Goal: Browse casually

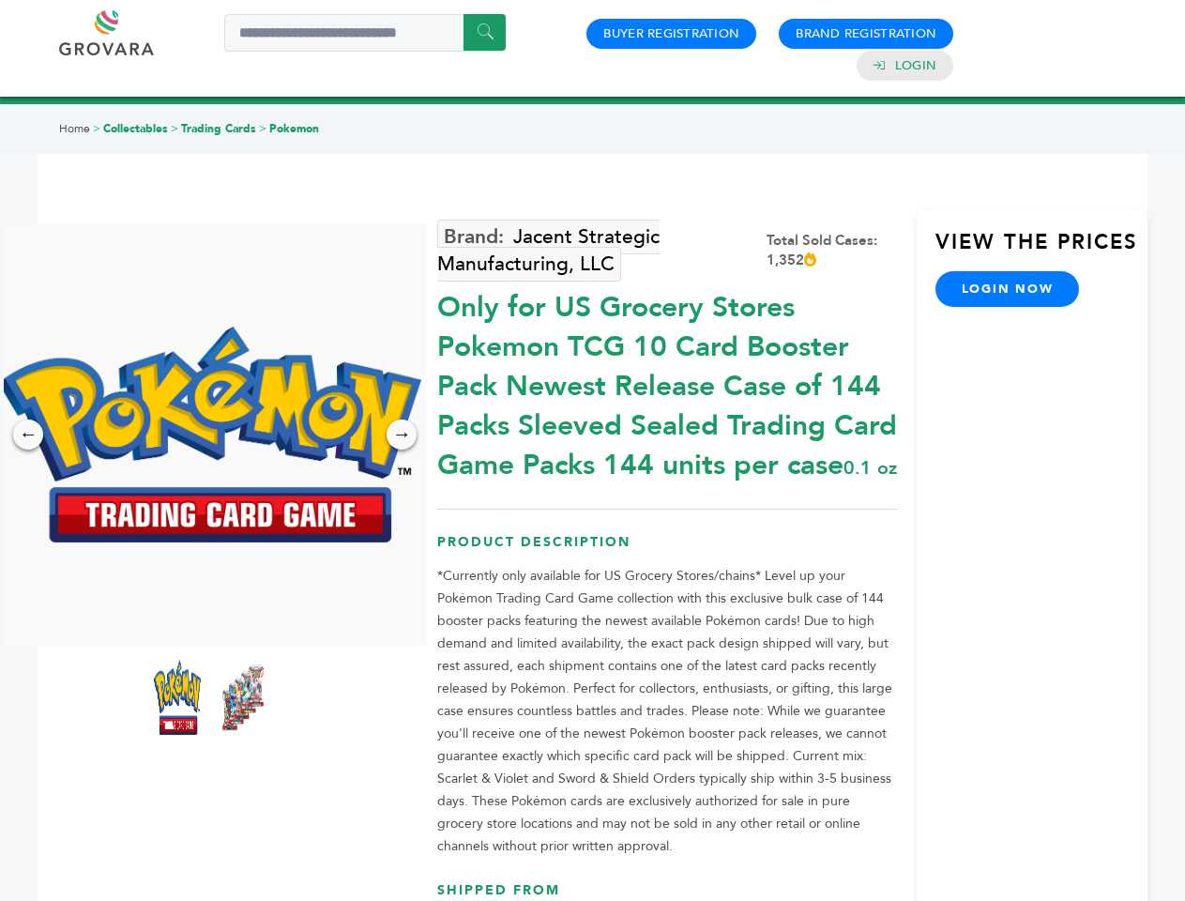
click at [210, 435] on img at bounding box center [210, 435] width 422 height 216
click at [0, 0] on div "×" at bounding box center [0, 0] width 0 height 0
click at [402, 435] on div "→" at bounding box center [402, 435] width 30 height 30
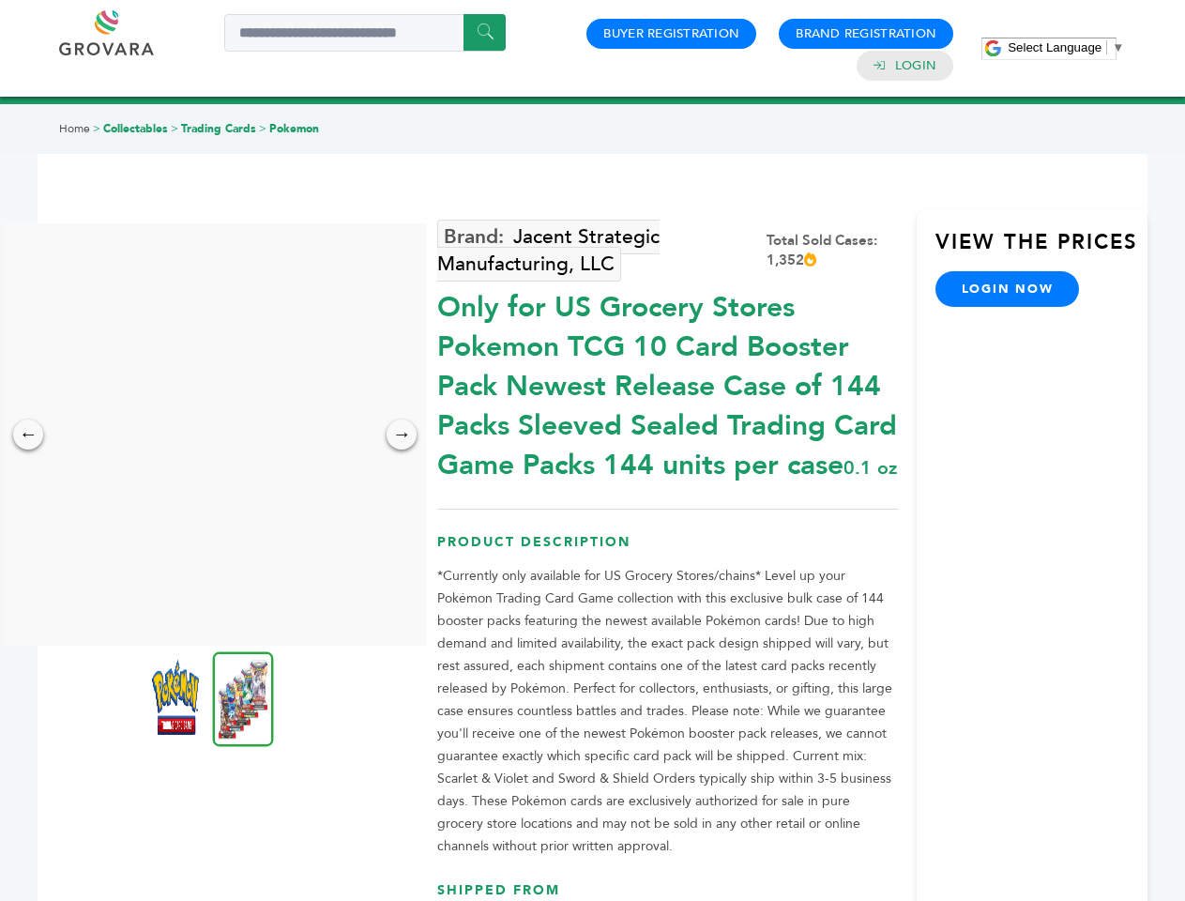
click at [177, 697] on img at bounding box center [175, 697] width 47 height 75
click at [0, 0] on div "×" at bounding box center [0, 0] width 0 height 0
